Goal: Task Accomplishment & Management: Manage account settings

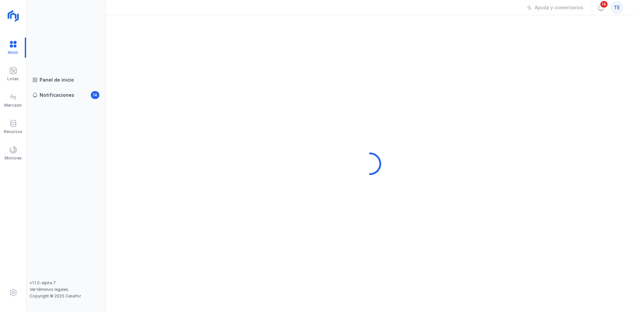
click at [615, 10] on span "te" at bounding box center [617, 7] width 6 height 7
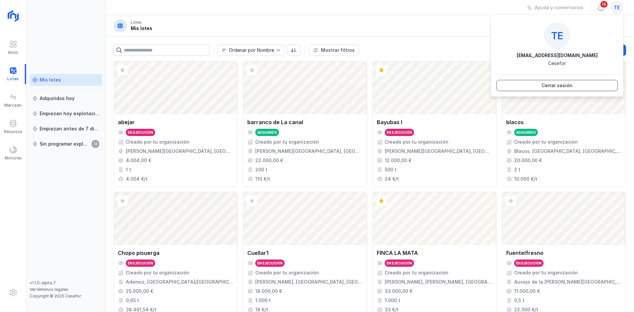
click at [569, 88] on div "Cerrar sesión" at bounding box center [557, 85] width 31 height 7
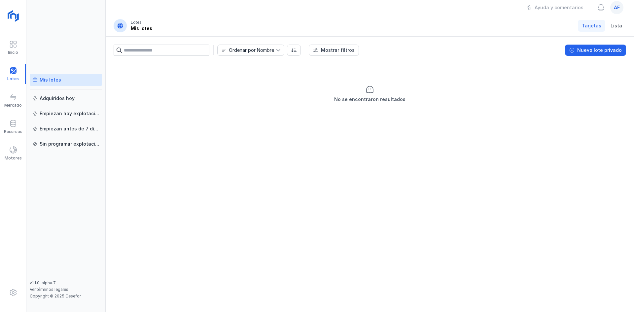
click at [616, 8] on span "af" at bounding box center [617, 7] width 6 height 7
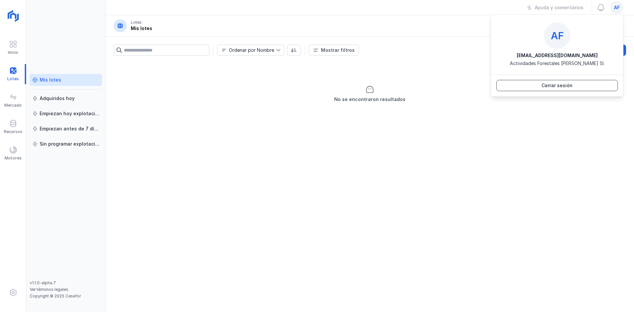
click at [576, 82] on button "Cerrar sesión" at bounding box center [557, 85] width 122 height 11
